Goal: Check status: Check status

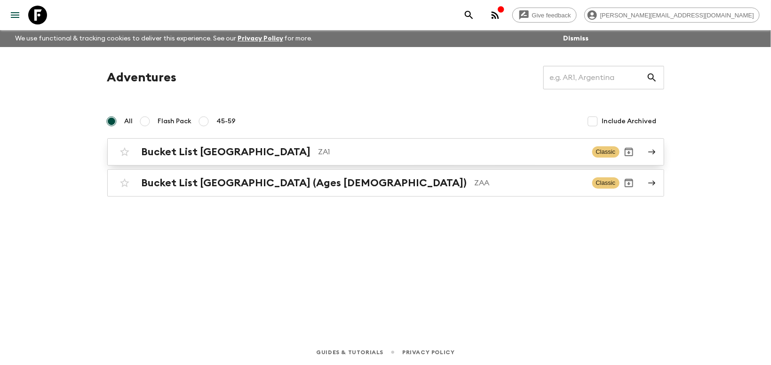
click at [204, 152] on h2 "Bucket List [GEOGRAPHIC_DATA]" at bounding box center [226, 152] width 169 height 12
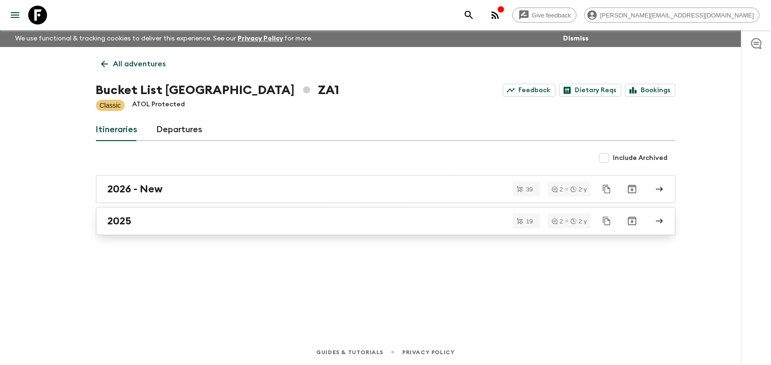
click at [137, 221] on div "2025" at bounding box center [377, 221] width 538 height 12
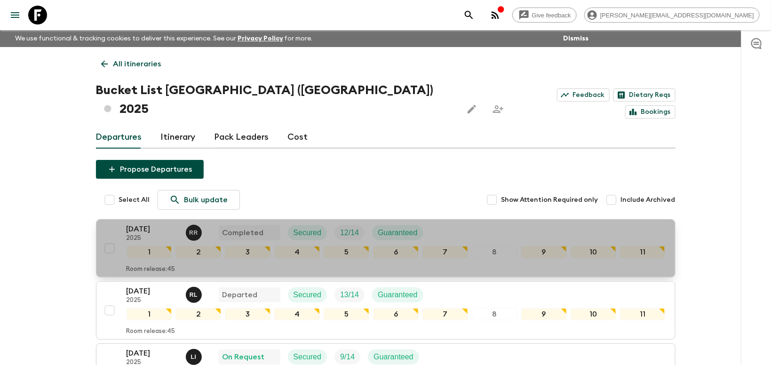
click at [144, 224] on p "[DATE]" at bounding box center [153, 229] width 52 height 11
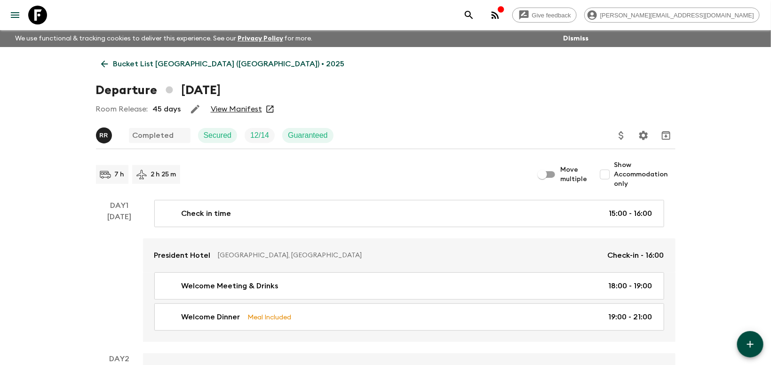
click at [229, 109] on link "View Manifest" at bounding box center [236, 108] width 51 height 9
